Goal: Task Accomplishment & Management: Manage account settings

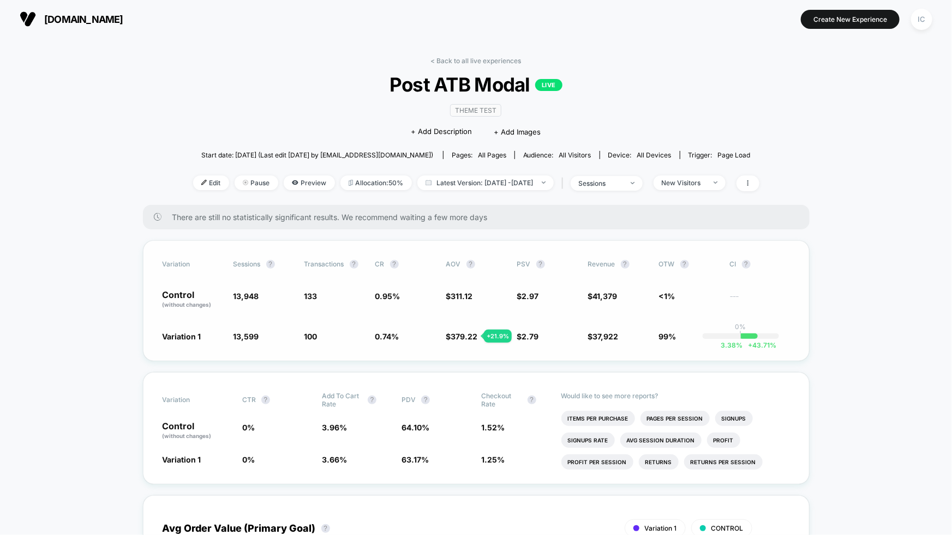
click at [768, 279] on div "Variation Sessions ? Transactions ? CR ? AOV ? PSV ? Revenue ? OTW ? CI ? Contr…" at bounding box center [476, 300] width 666 height 121
click at [759, 190] on div "< Back to all live experiences Post ATB Modal LIVE Theme Test Click to edit exp…" at bounding box center [476, 131] width 566 height 148
click at [759, 186] on span at bounding box center [747, 184] width 23 height 16
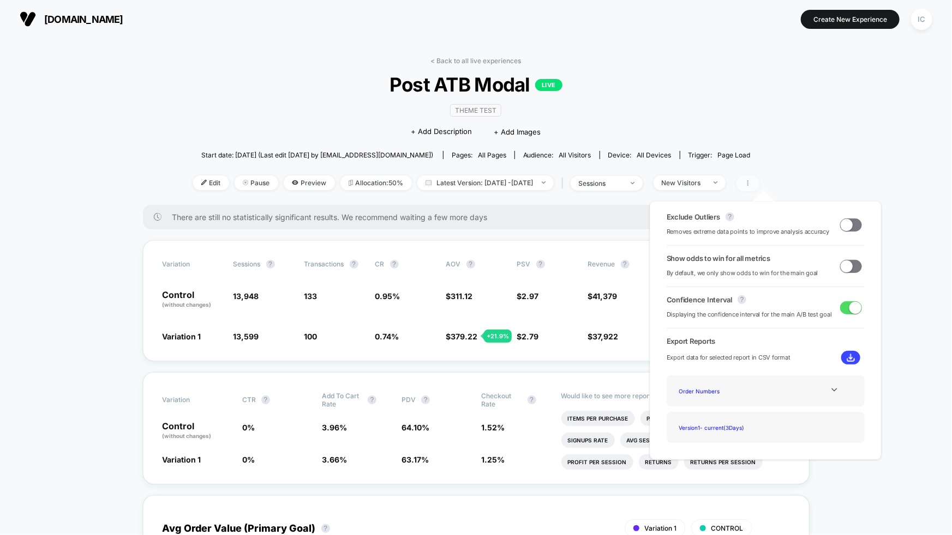
click at [751, 183] on icon at bounding box center [747, 183] width 7 height 7
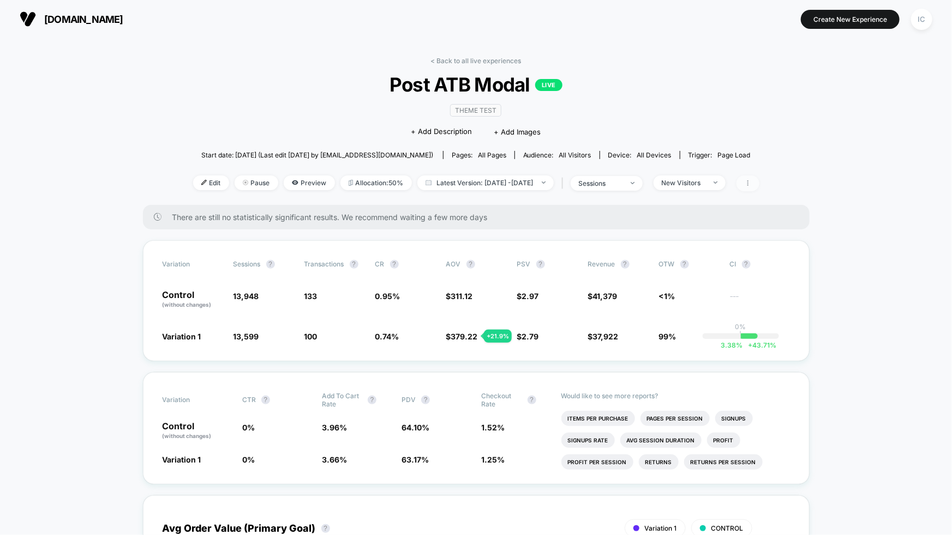
click at [751, 183] on icon at bounding box center [747, 183] width 7 height 7
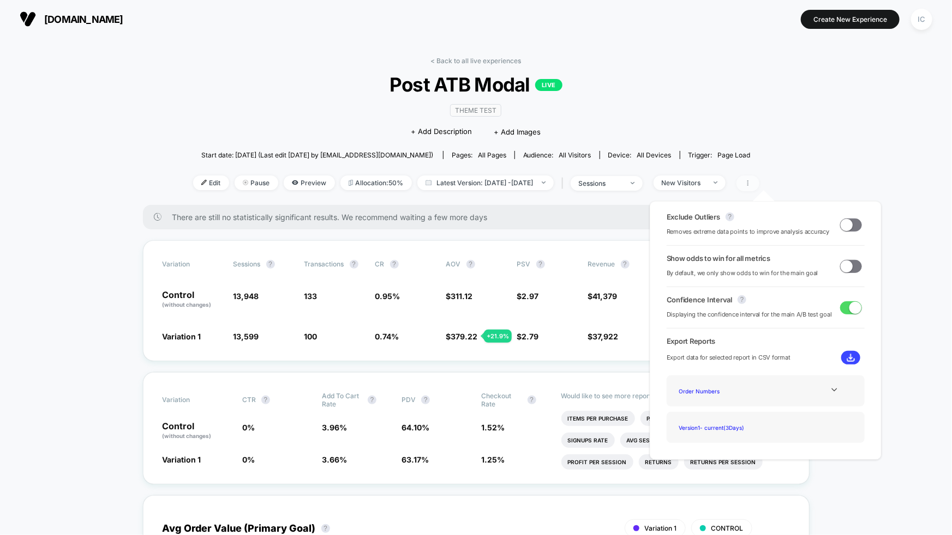
click at [751, 185] on icon at bounding box center [747, 183] width 7 height 7
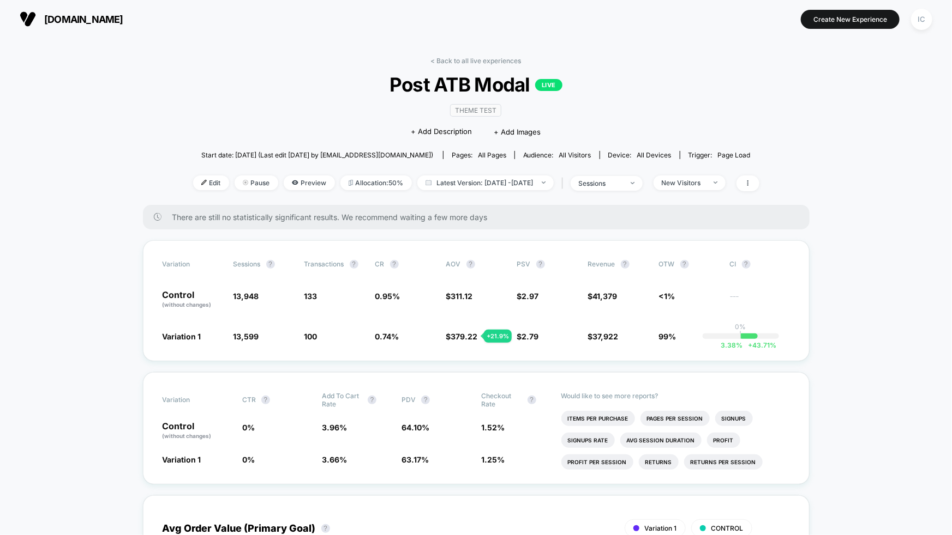
click at [622, 99] on div "Theme Test Click to edit experience details + Add Description + Add Images" at bounding box center [476, 121] width 340 height 50
click at [705, 180] on div "New Visitors" at bounding box center [683, 183] width 44 height 8
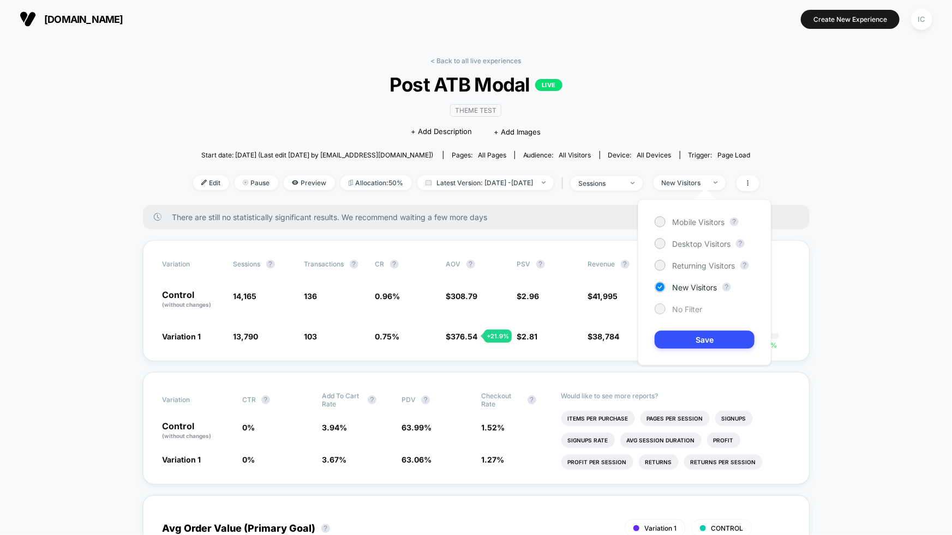
click at [686, 311] on span "No Filter" at bounding box center [687, 309] width 30 height 9
click at [694, 331] on button "Save" at bounding box center [704, 340] width 100 height 18
